Goal: Task Accomplishment & Management: Manage account settings

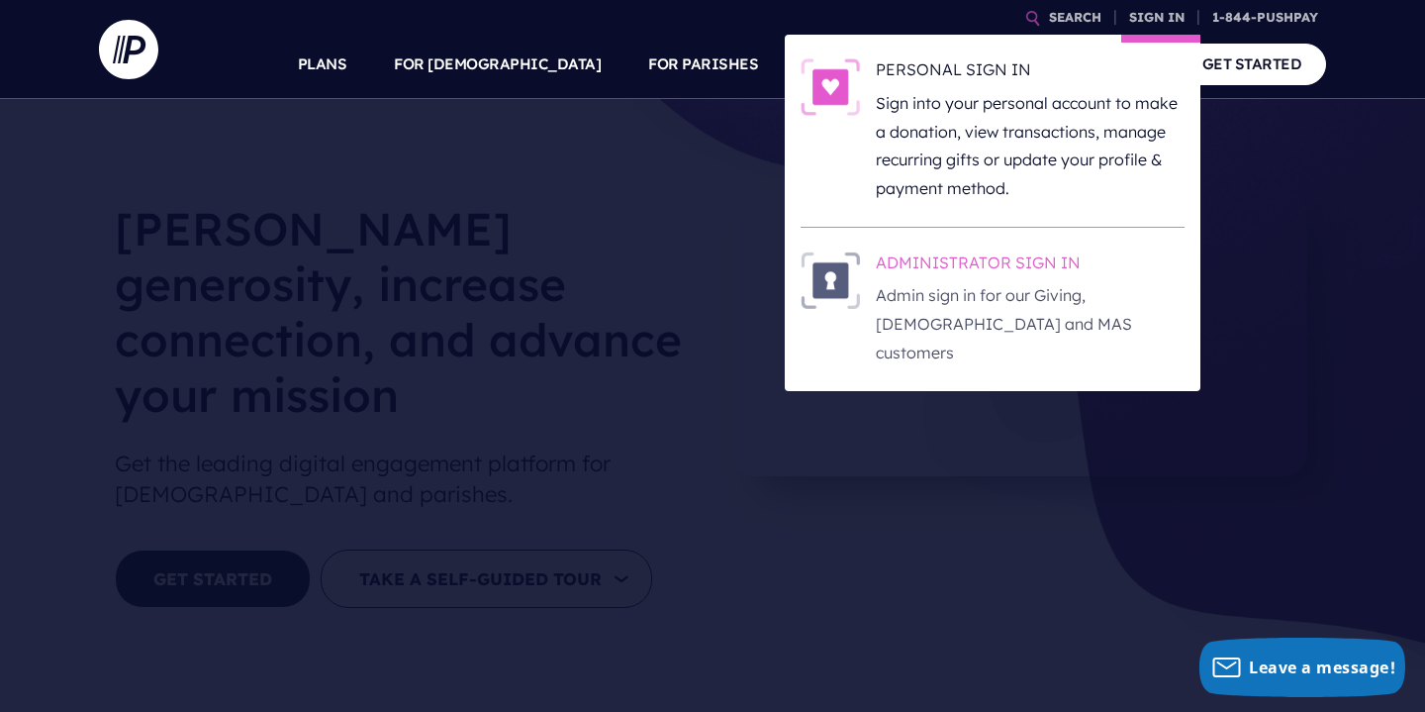
click at [915, 275] on h6 "ADMINISTRATOR SIGN IN" at bounding box center [1030, 266] width 309 height 30
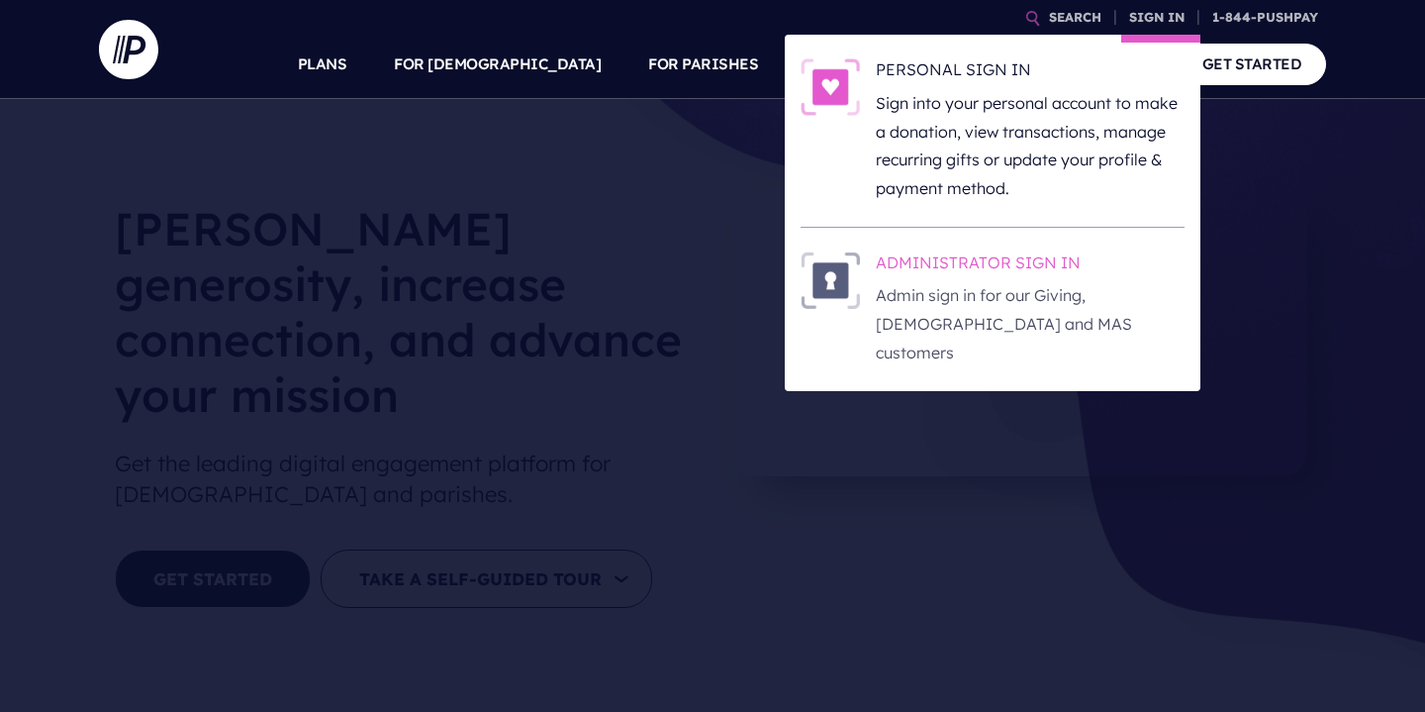
click at [988, 270] on h6 "ADMINISTRATOR SIGN IN" at bounding box center [1030, 266] width 309 height 30
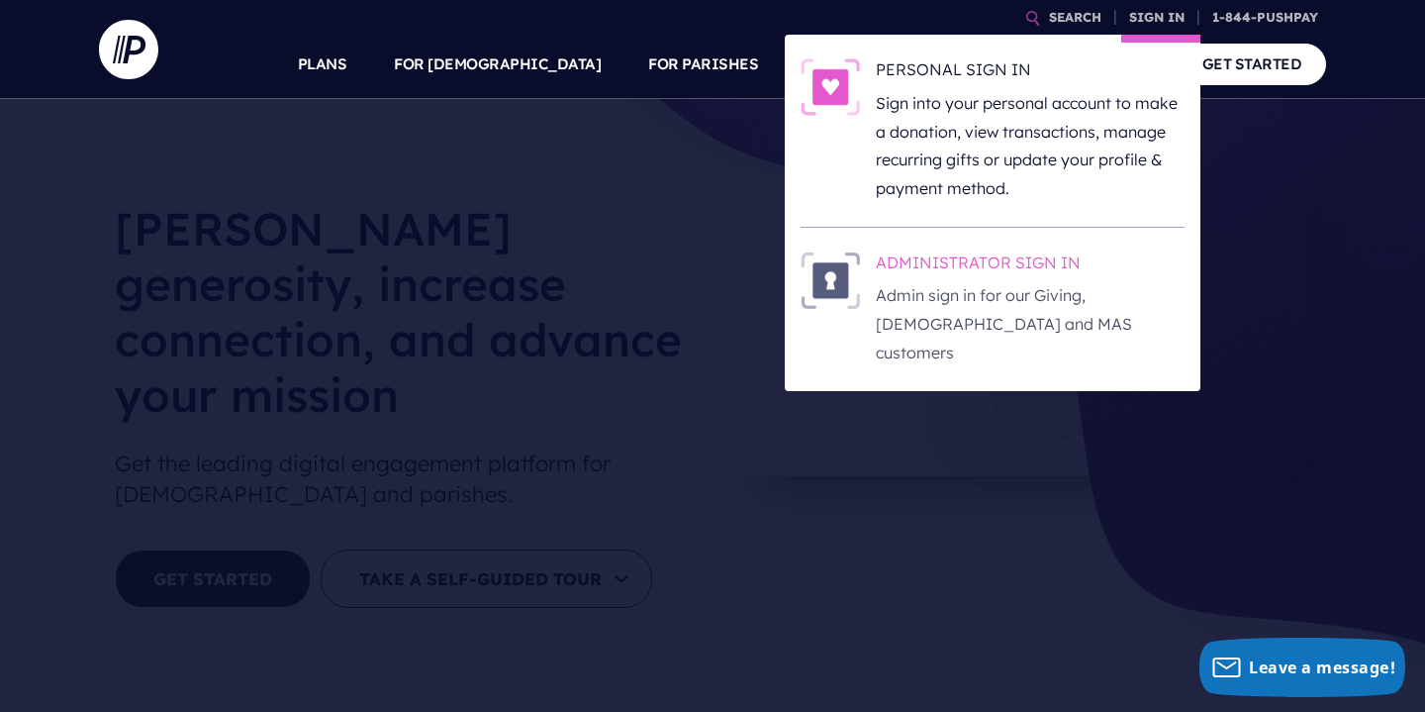
click at [947, 263] on h6 "ADMINISTRATOR SIGN IN" at bounding box center [1030, 266] width 309 height 30
click at [945, 255] on h6 "ADMINISTRATOR SIGN IN" at bounding box center [1030, 266] width 309 height 30
click at [950, 262] on h6 "ADMINISTRATOR SIGN IN" at bounding box center [1030, 266] width 309 height 30
click at [960, 274] on h6 "ADMINISTRATOR SIGN IN" at bounding box center [1030, 266] width 309 height 30
click at [901, 258] on h6 "ADMINISTRATOR SIGN IN" at bounding box center [1030, 266] width 309 height 30
